Goal: Download file/media

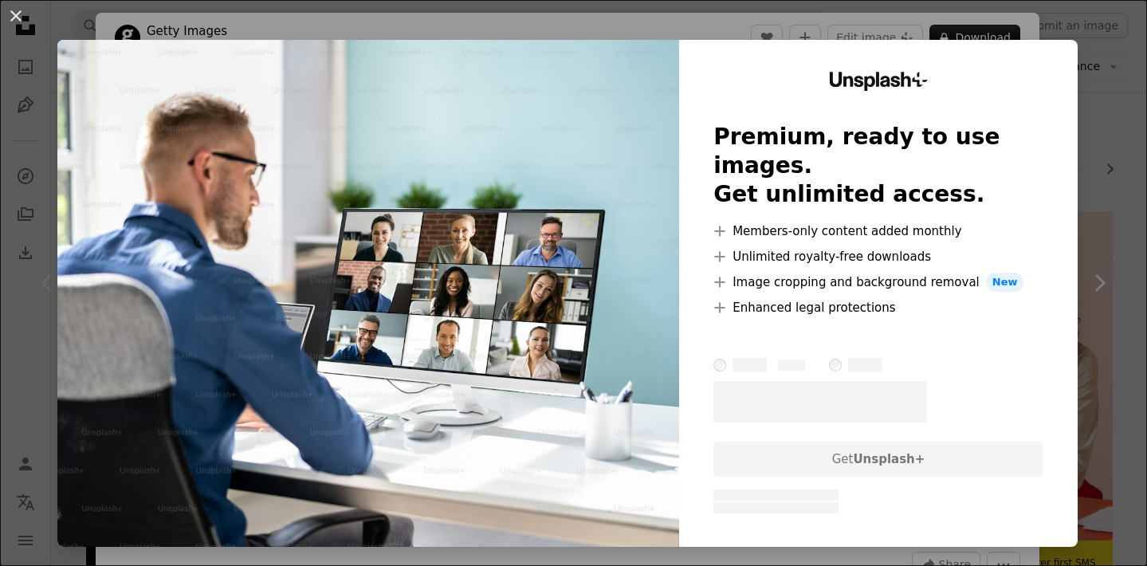
scroll to position [104, 0]
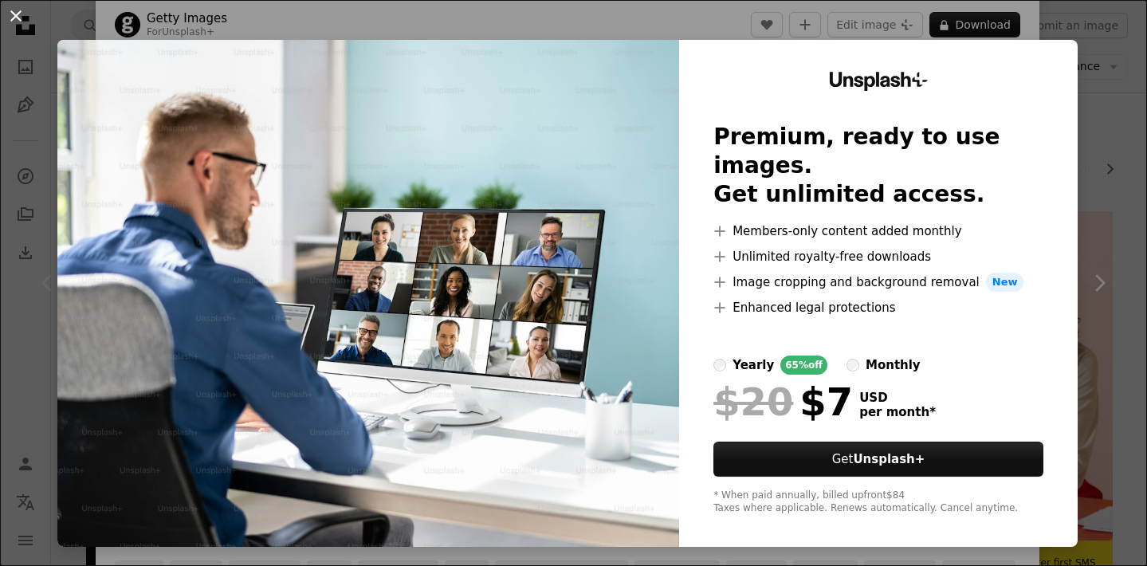
click at [15, 17] on button "An X shape" at bounding box center [15, 15] width 19 height 19
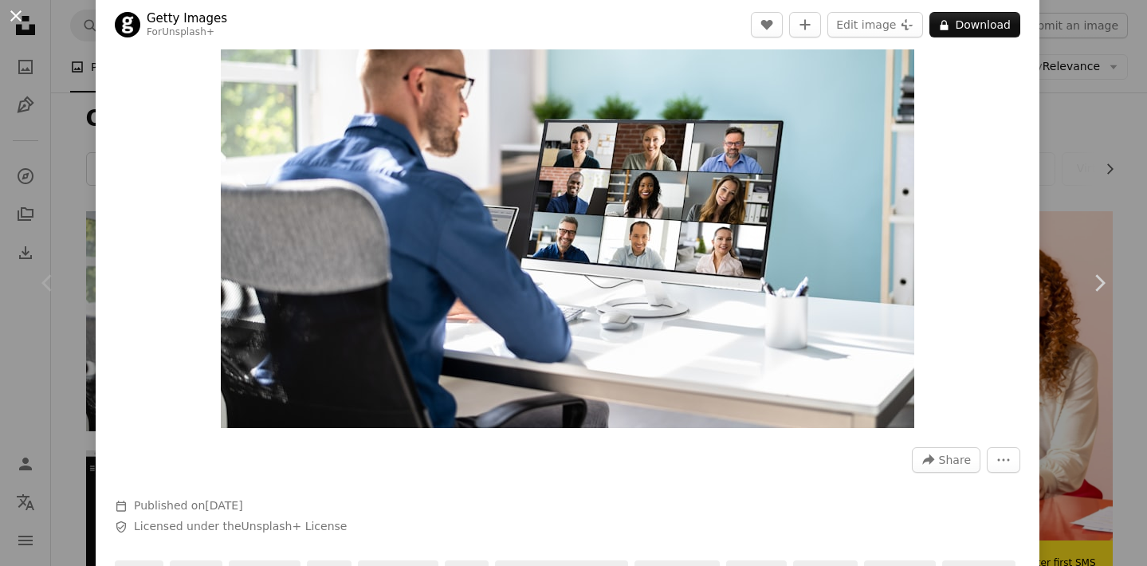
click at [16, 18] on button "An X shape" at bounding box center [15, 15] width 19 height 19
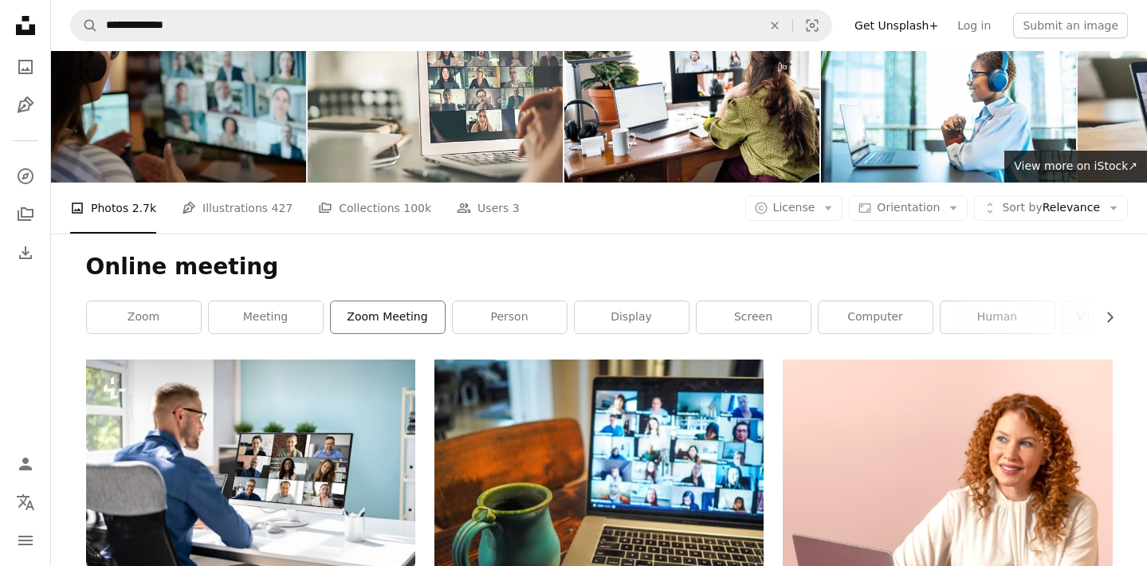
scroll to position [40, 0]
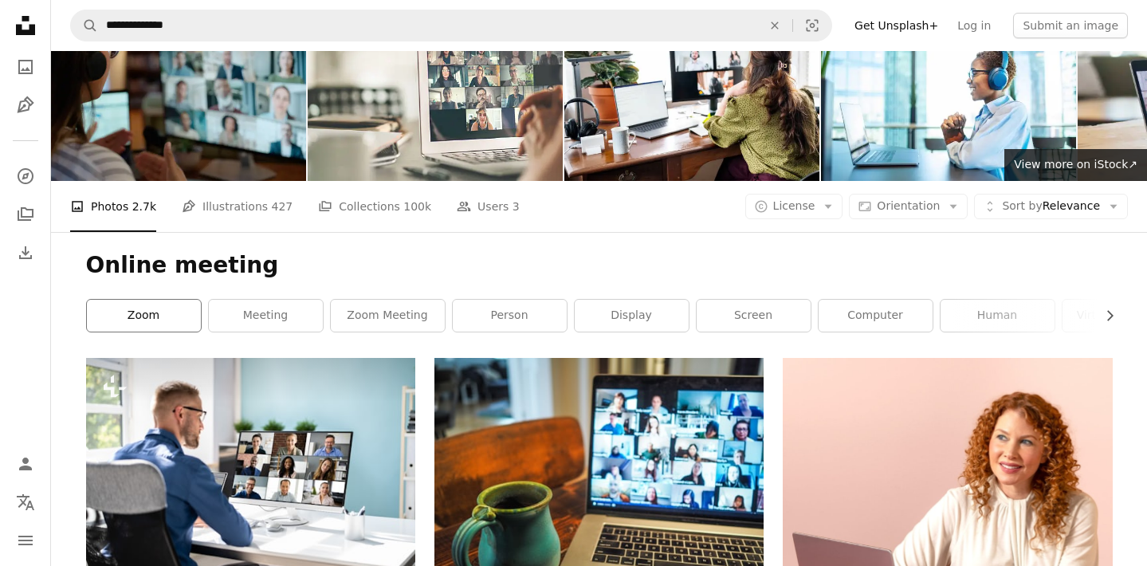
click at [160, 315] on link "zoom" at bounding box center [144, 316] width 114 height 32
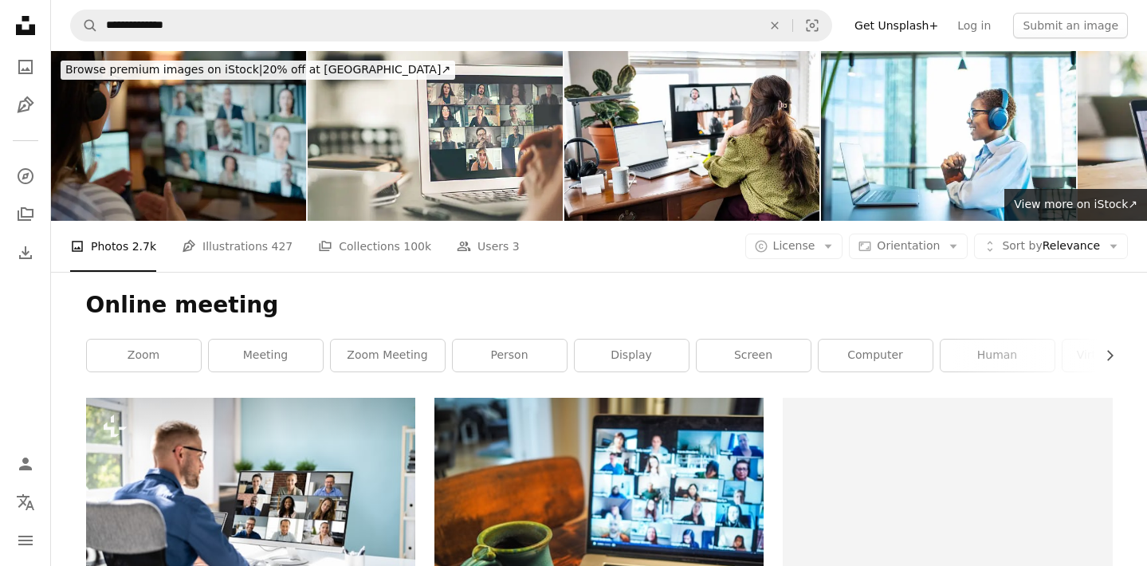
scroll to position [40, 0]
